Goal: Task Accomplishment & Management: Use online tool/utility

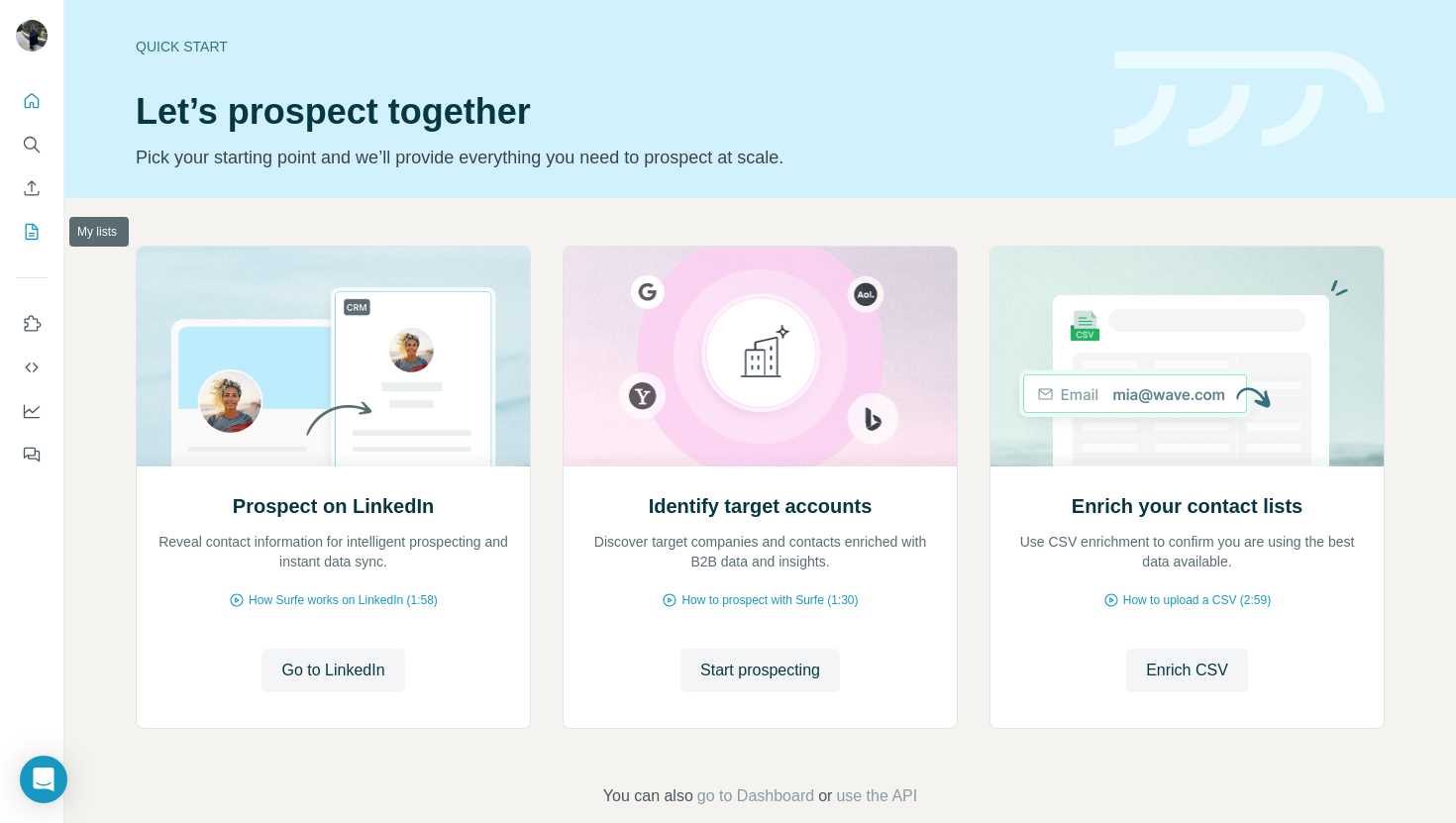
click at [32, 234] on icon "My lists" at bounding box center [34, 230] width 10 height 13
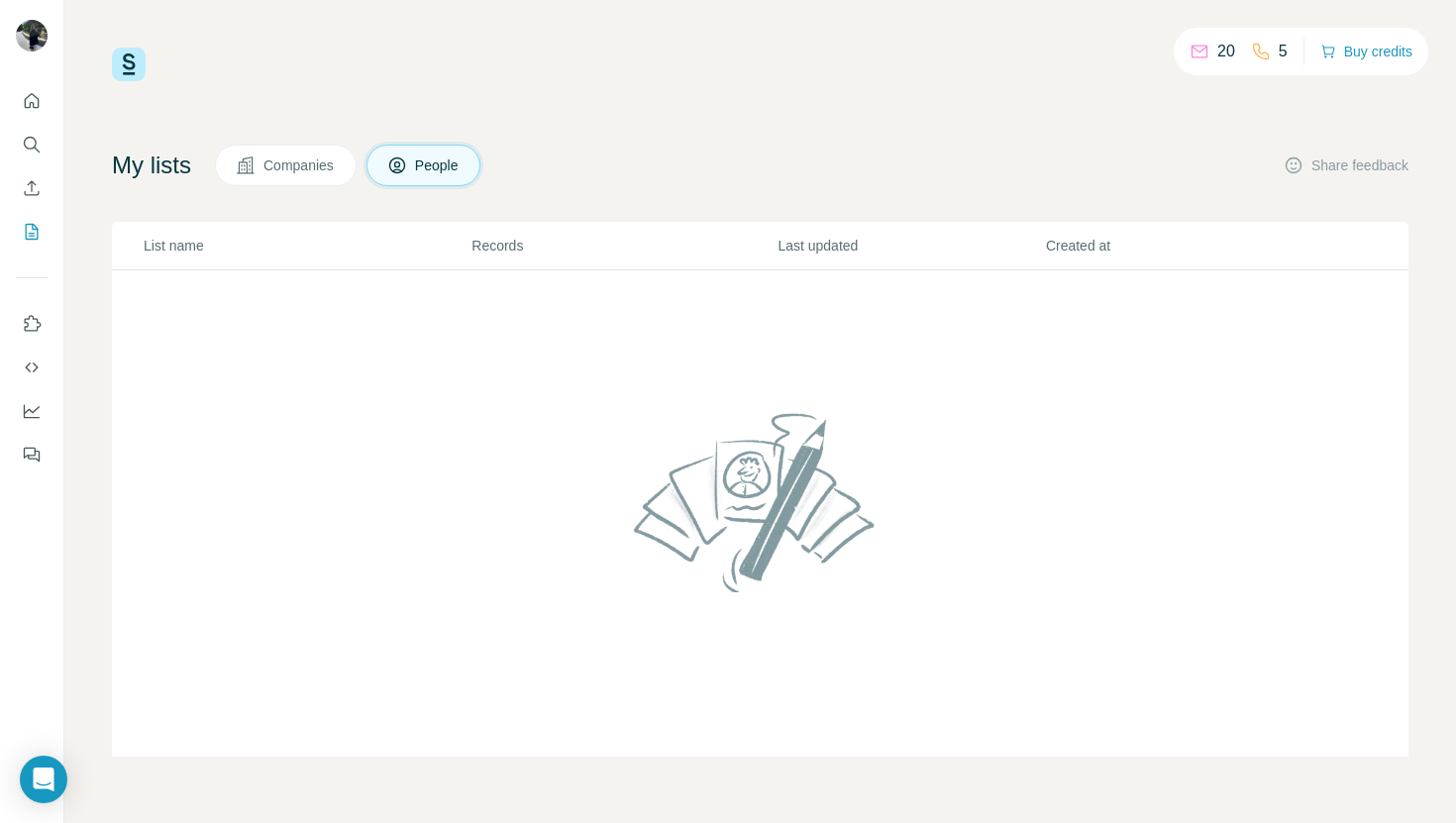
click at [273, 171] on span "Companies" at bounding box center [299, 165] width 73 height 20
click at [1187, 51] on p "20" at bounding box center [1226, 52] width 18 height 24
click at [1187, 57] on p "20" at bounding box center [1226, 52] width 18 height 24
click at [1187, 52] on div "20" at bounding box center [1212, 52] width 46 height 24
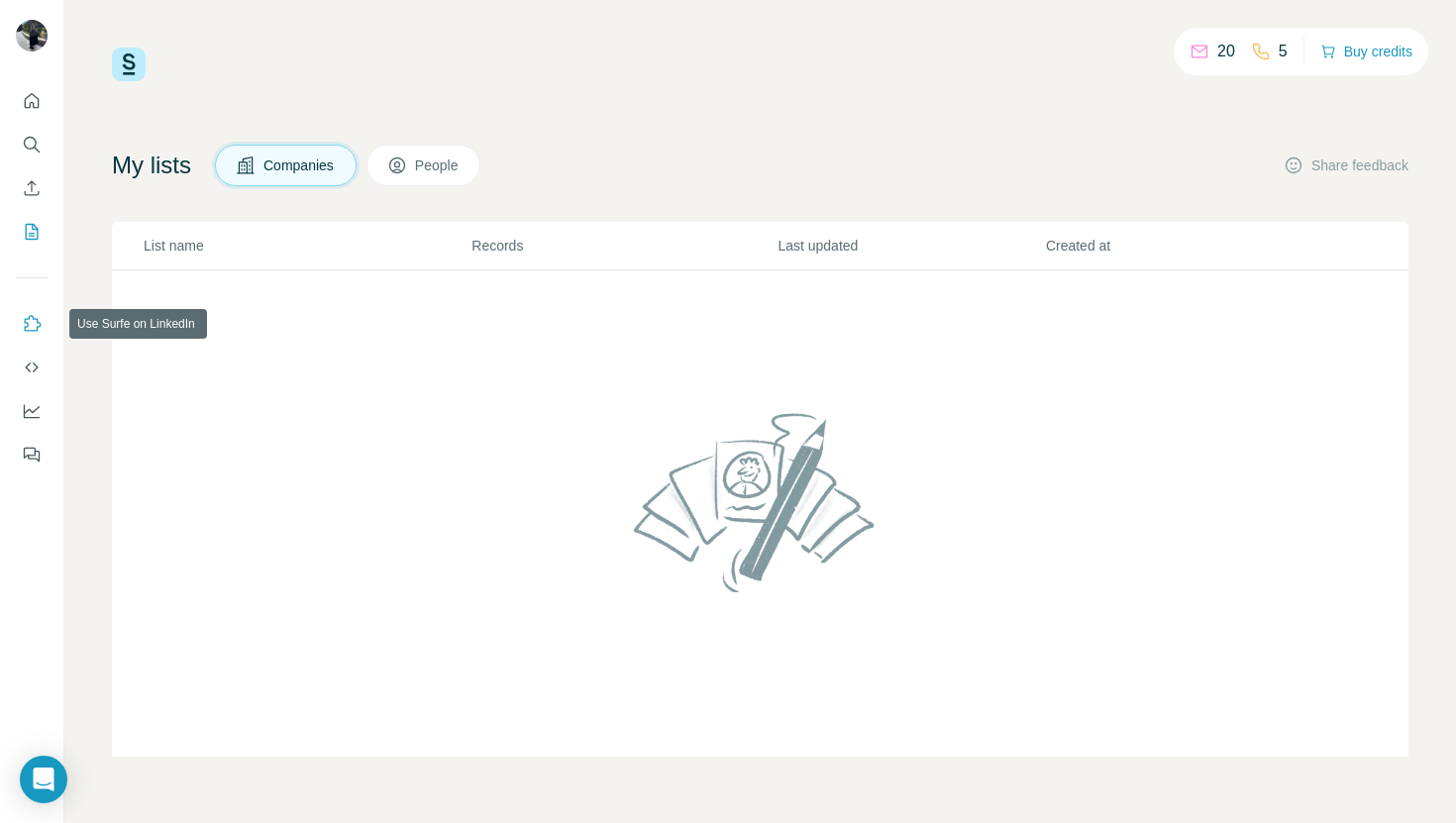
click at [35, 331] on icon "Use Surfe on LinkedIn" at bounding box center [33, 323] width 17 height 16
click at [26, 373] on icon "Use Surfe API" at bounding box center [32, 368] width 20 height 20
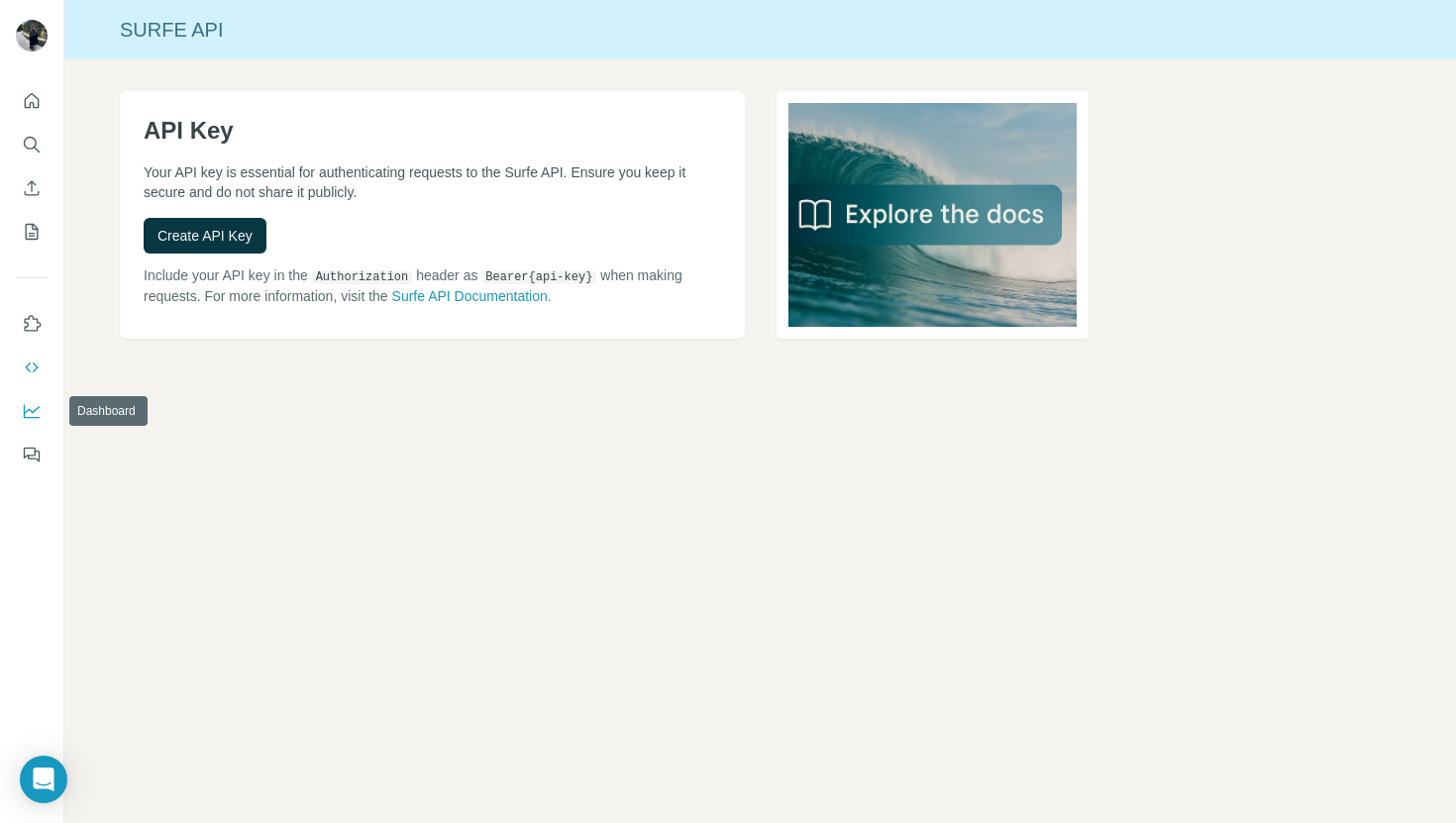
click at [23, 410] on icon "Dashboard" at bounding box center [32, 411] width 20 height 20
click at [33, 462] on icon "Feedback" at bounding box center [32, 454] width 20 height 20
click at [29, 112] on button "Quick start" at bounding box center [32, 101] width 32 height 36
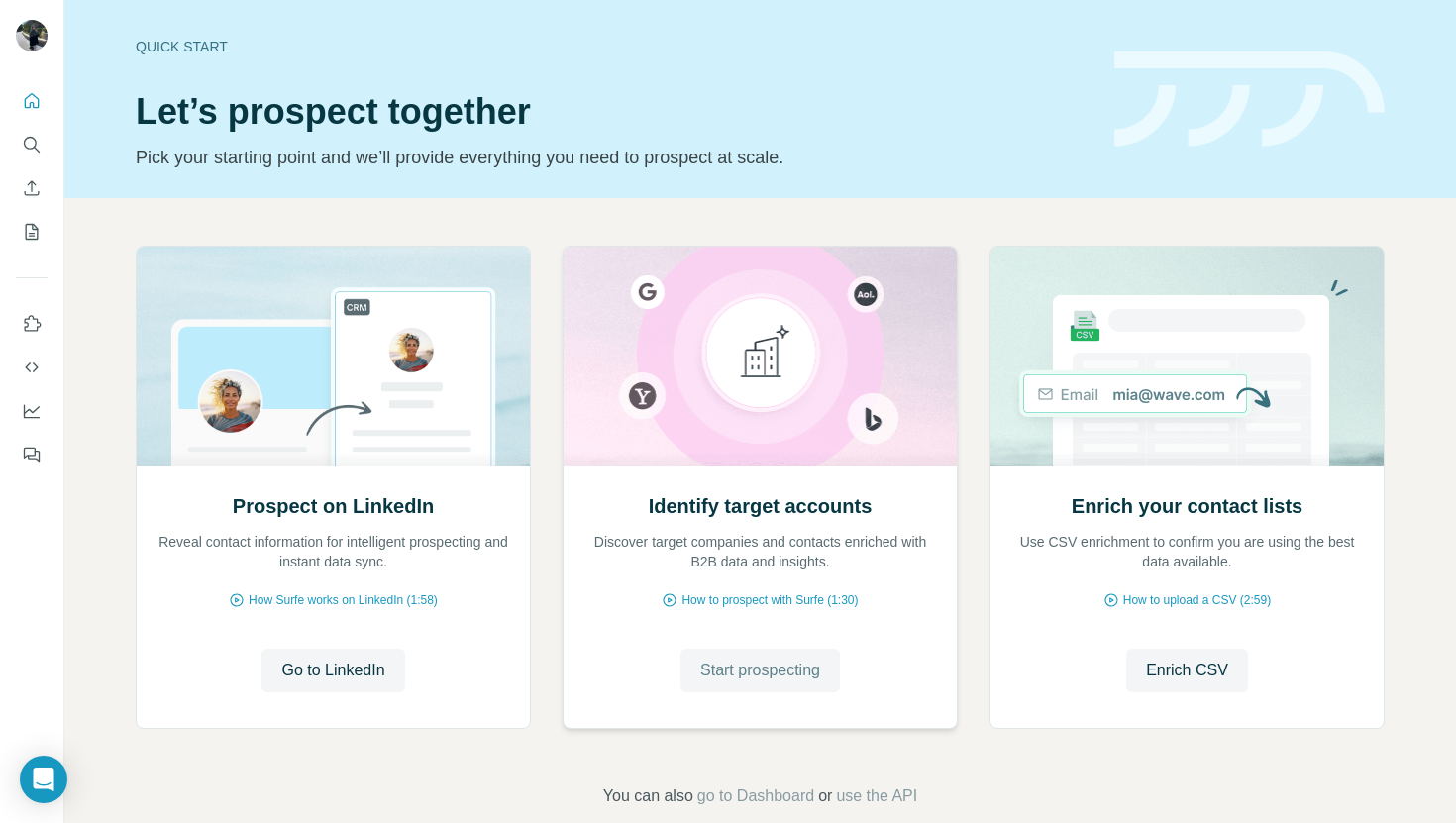
click at [716, 668] on span "Start prospecting" at bounding box center [760, 670] width 120 height 24
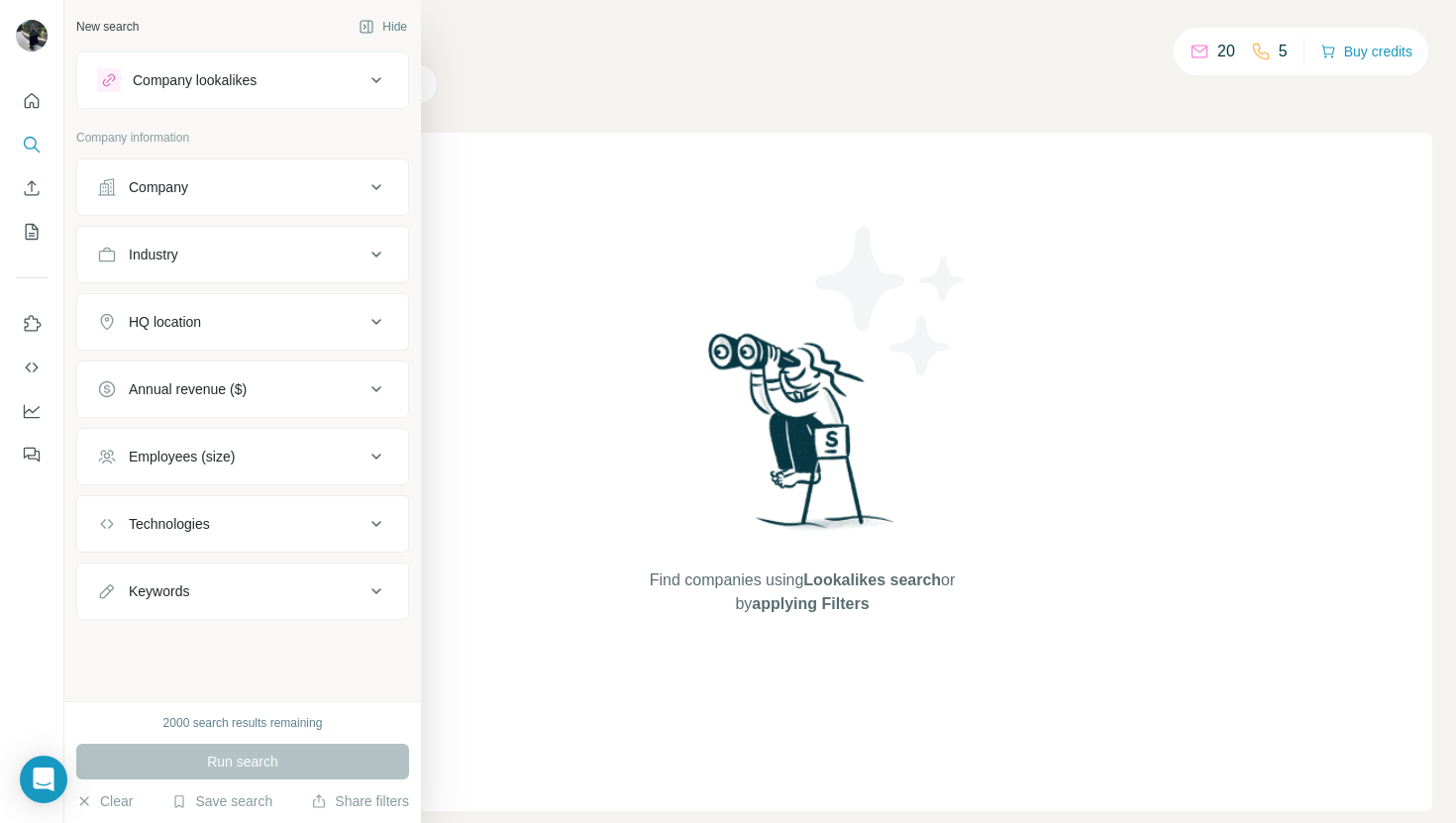
click at [100, 193] on icon at bounding box center [106, 186] width 17 height 17
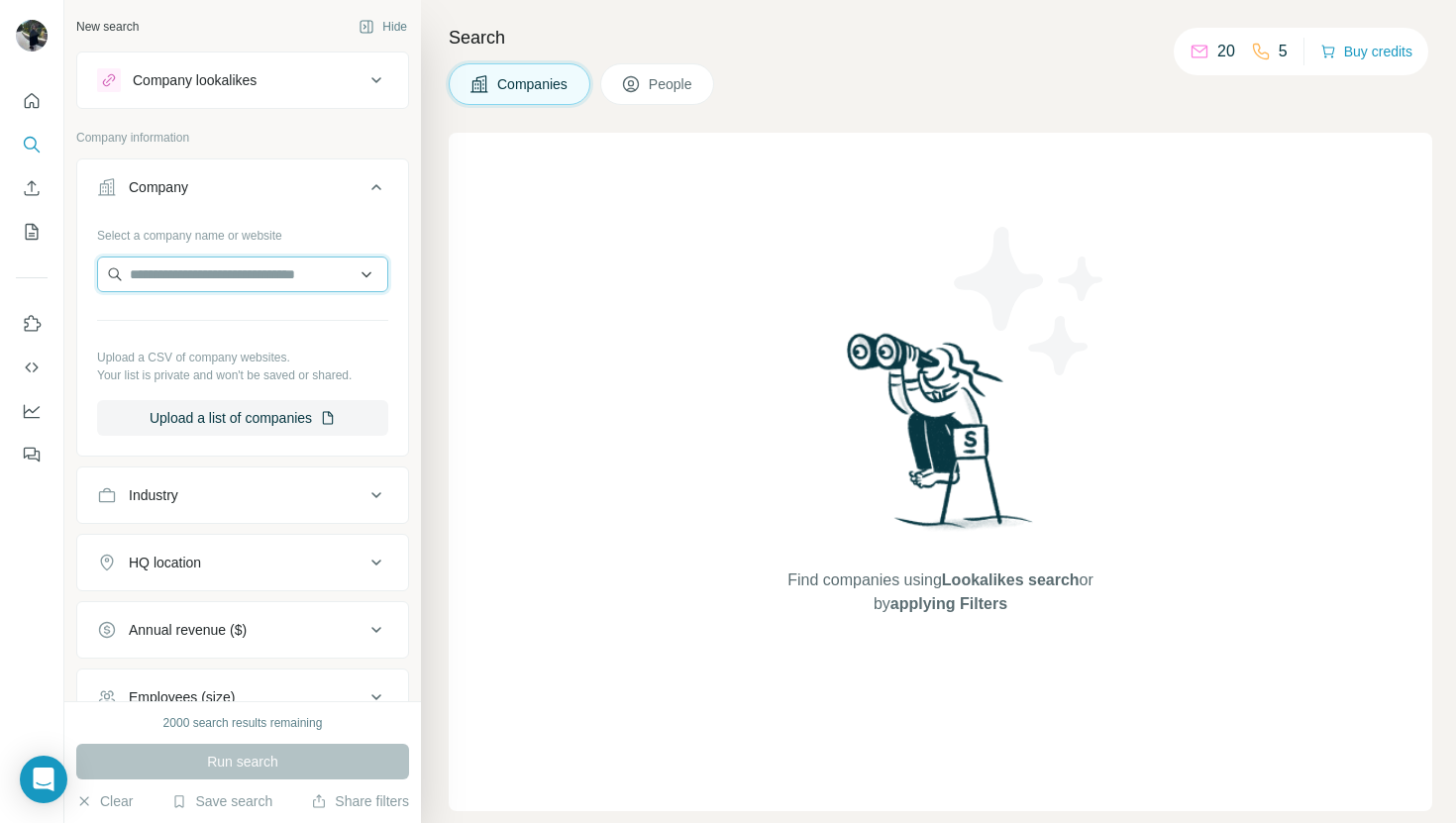
click at [347, 263] on input "text" at bounding box center [243, 274] width 291 height 36
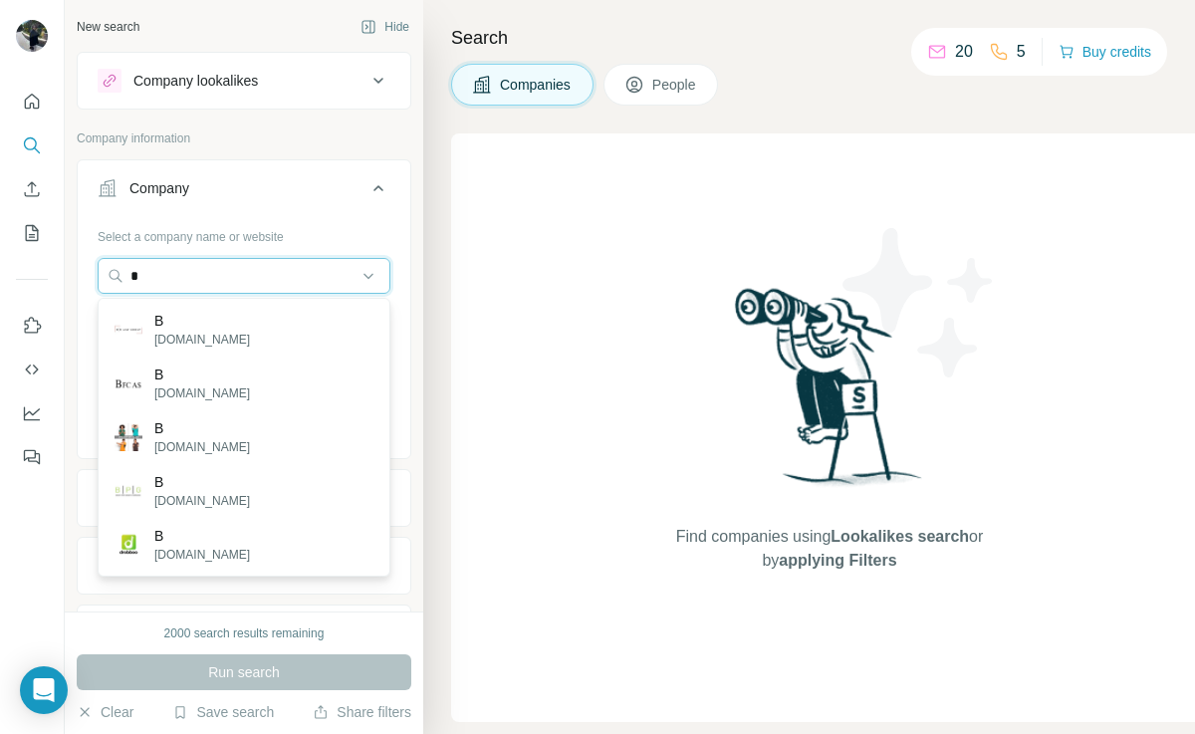
type input "*"
